Goal: Information Seeking & Learning: Learn about a topic

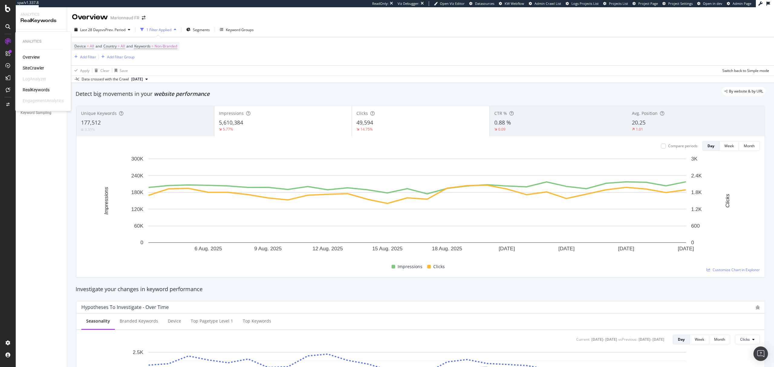
scroll to position [529, 0]
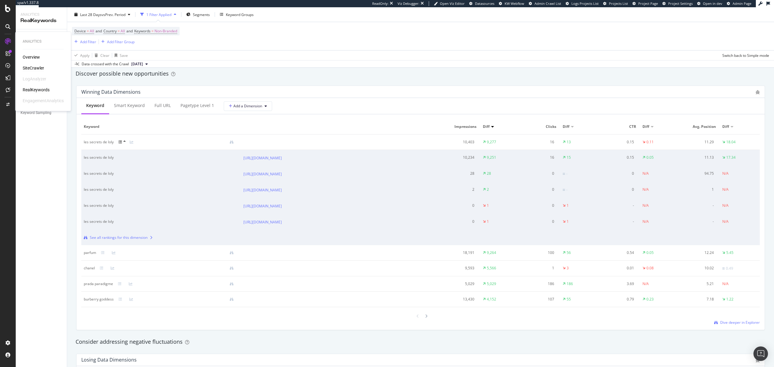
click at [32, 67] on div "SiteCrawler" at bounding box center [33, 68] width 21 height 6
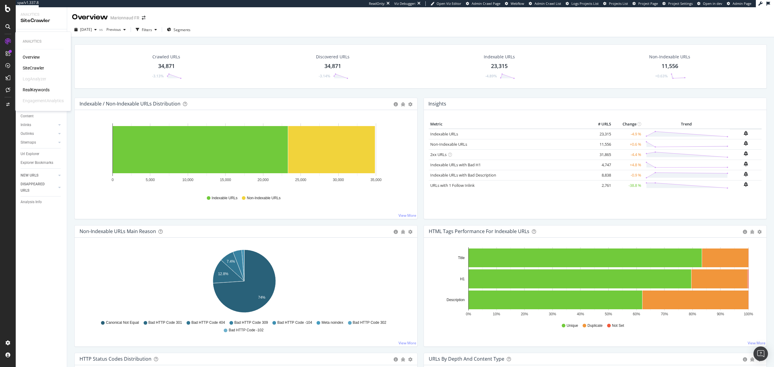
click at [35, 89] on div "RealKeywords" at bounding box center [36, 90] width 27 height 6
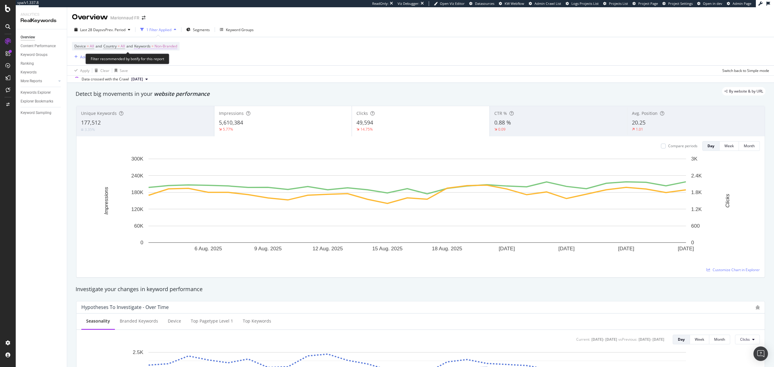
click at [165, 46] on span "Non-Branded" at bounding box center [165, 46] width 23 height 8
click at [164, 54] on span "Non-Branded" at bounding box center [151, 50] width 25 height 5
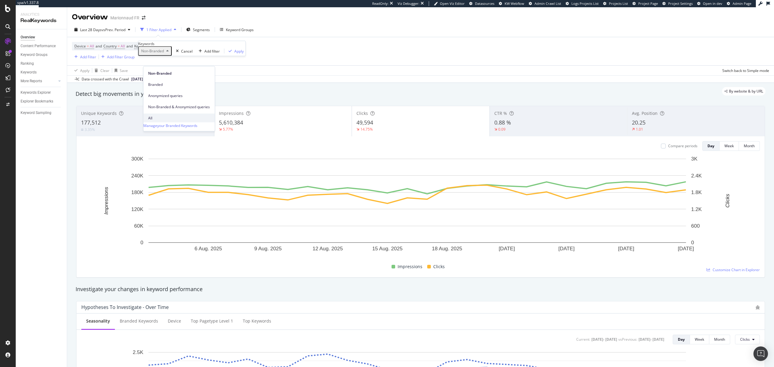
click at [155, 115] on span "All" at bounding box center [179, 117] width 62 height 5
click at [216, 54] on div "Apply" at bounding box center [220, 50] width 9 height 5
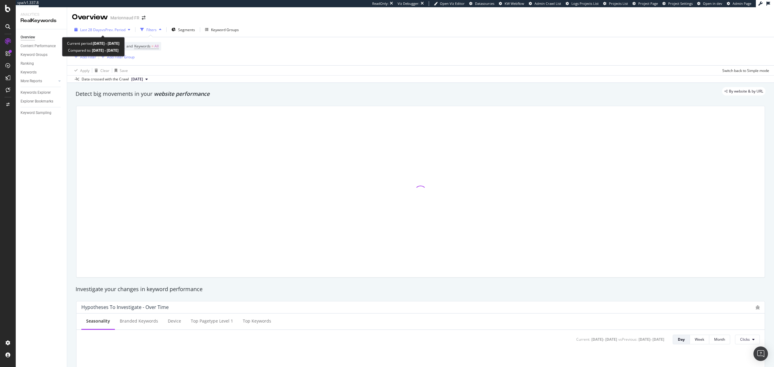
click at [115, 31] on span "vs Prev. Period" at bounding box center [114, 29] width 24 height 5
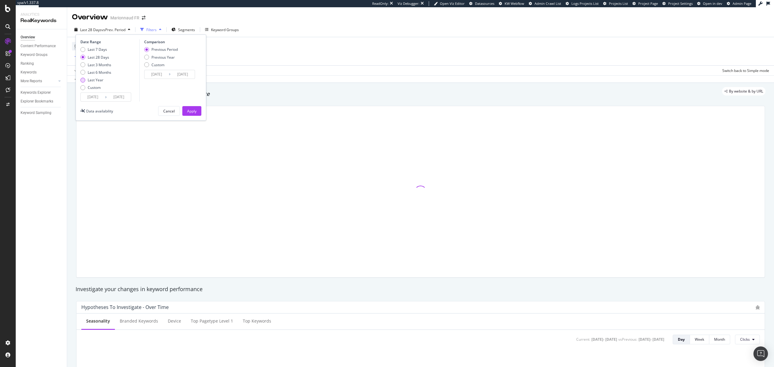
click at [101, 80] on div "Last Year" at bounding box center [96, 79] width 16 height 5
type input "[DATE]"
click at [197, 109] on button "Apply" at bounding box center [191, 111] width 19 height 10
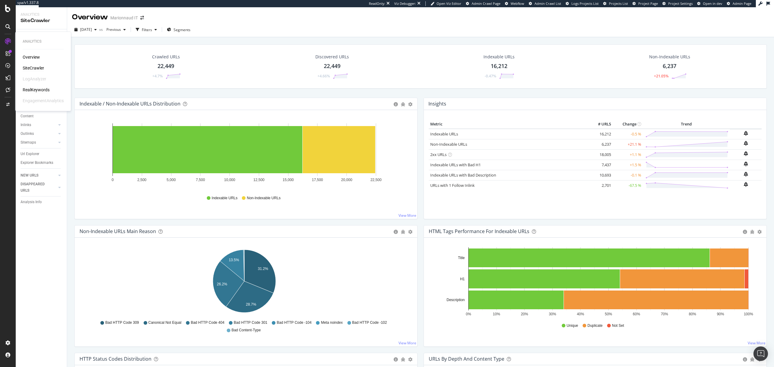
click at [34, 89] on div "RealKeywords" at bounding box center [36, 90] width 27 height 6
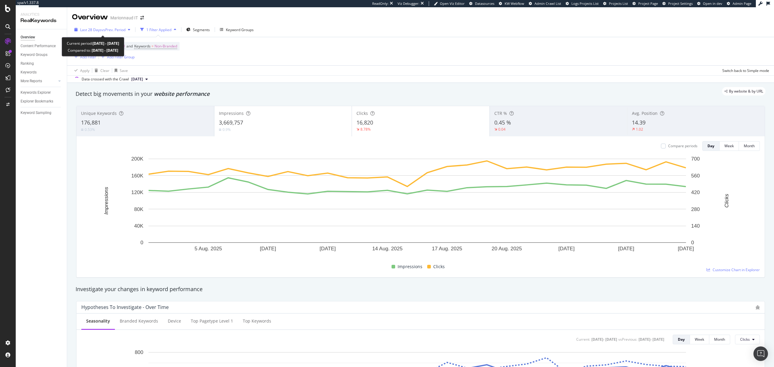
click at [117, 32] on span "vs Prev. Period" at bounding box center [114, 29] width 24 height 5
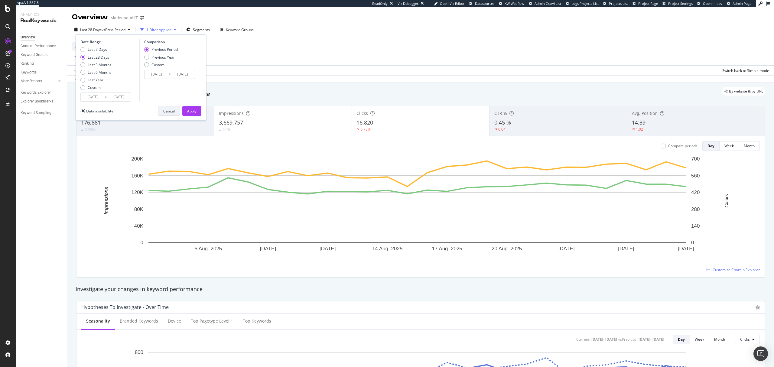
click at [96, 77] on div "Last Year" at bounding box center [96, 79] width 16 height 5
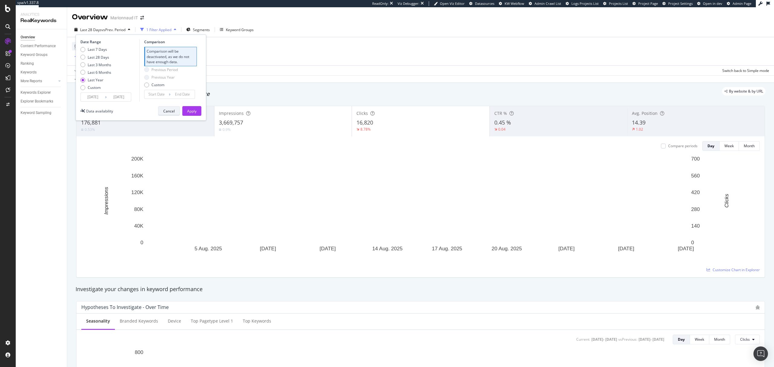
type input "2024/08/30"
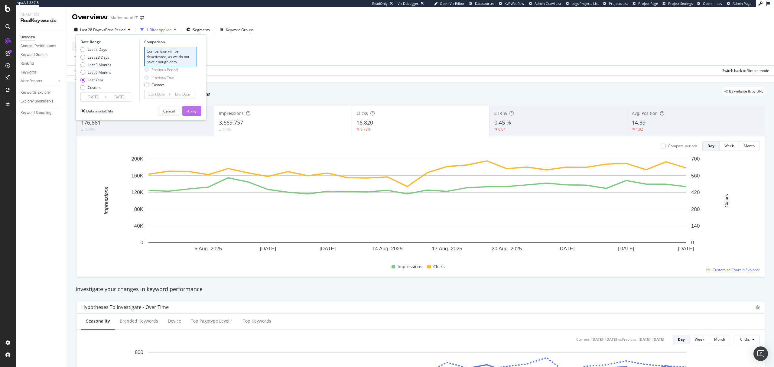
click at [194, 111] on div "Apply" at bounding box center [191, 111] width 9 height 5
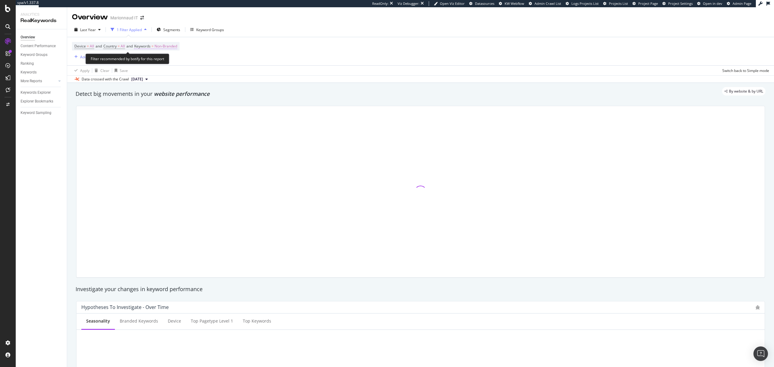
click at [170, 48] on span "Non-Branded" at bounding box center [165, 46] width 23 height 8
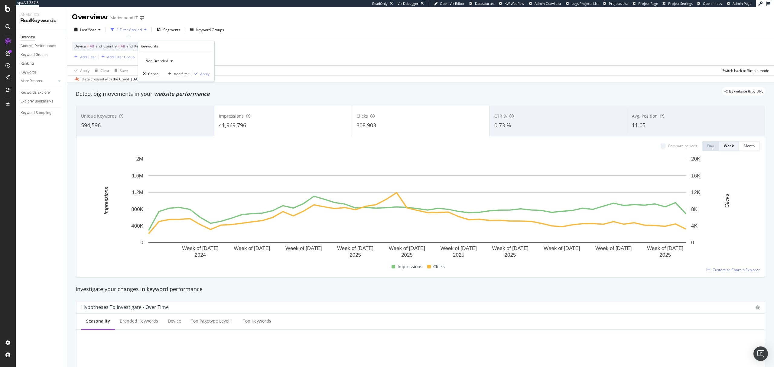
click at [164, 65] on div "Non-Branded" at bounding box center [159, 61] width 32 height 9
click at [168, 108] on span "All" at bounding box center [179, 108] width 62 height 5
click at [204, 74] on div "Apply" at bounding box center [204, 73] width 9 height 5
